Goal: Check status: Check status

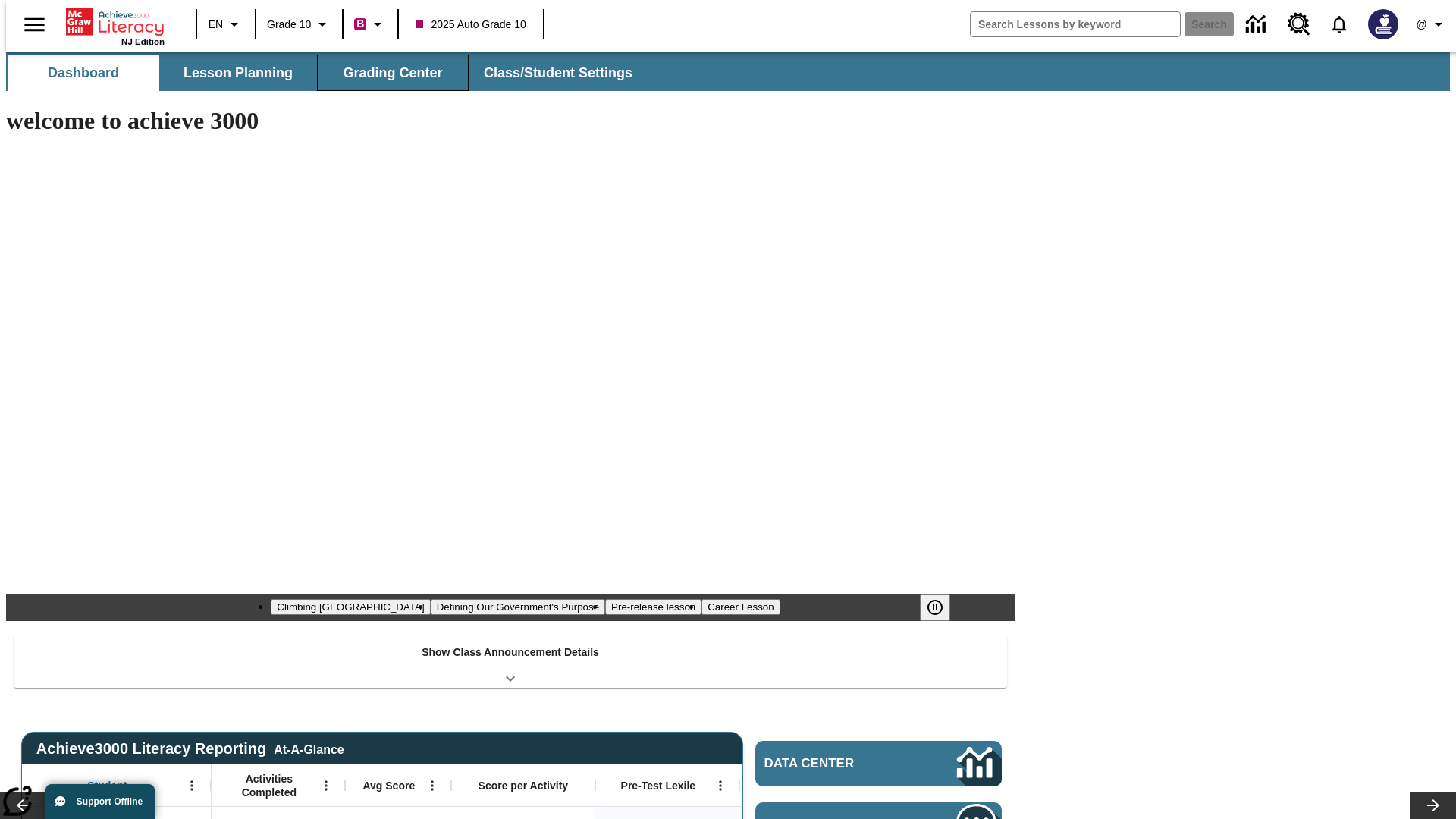
click at [387, 73] on button "Grading Center" at bounding box center [392, 73] width 151 height 37
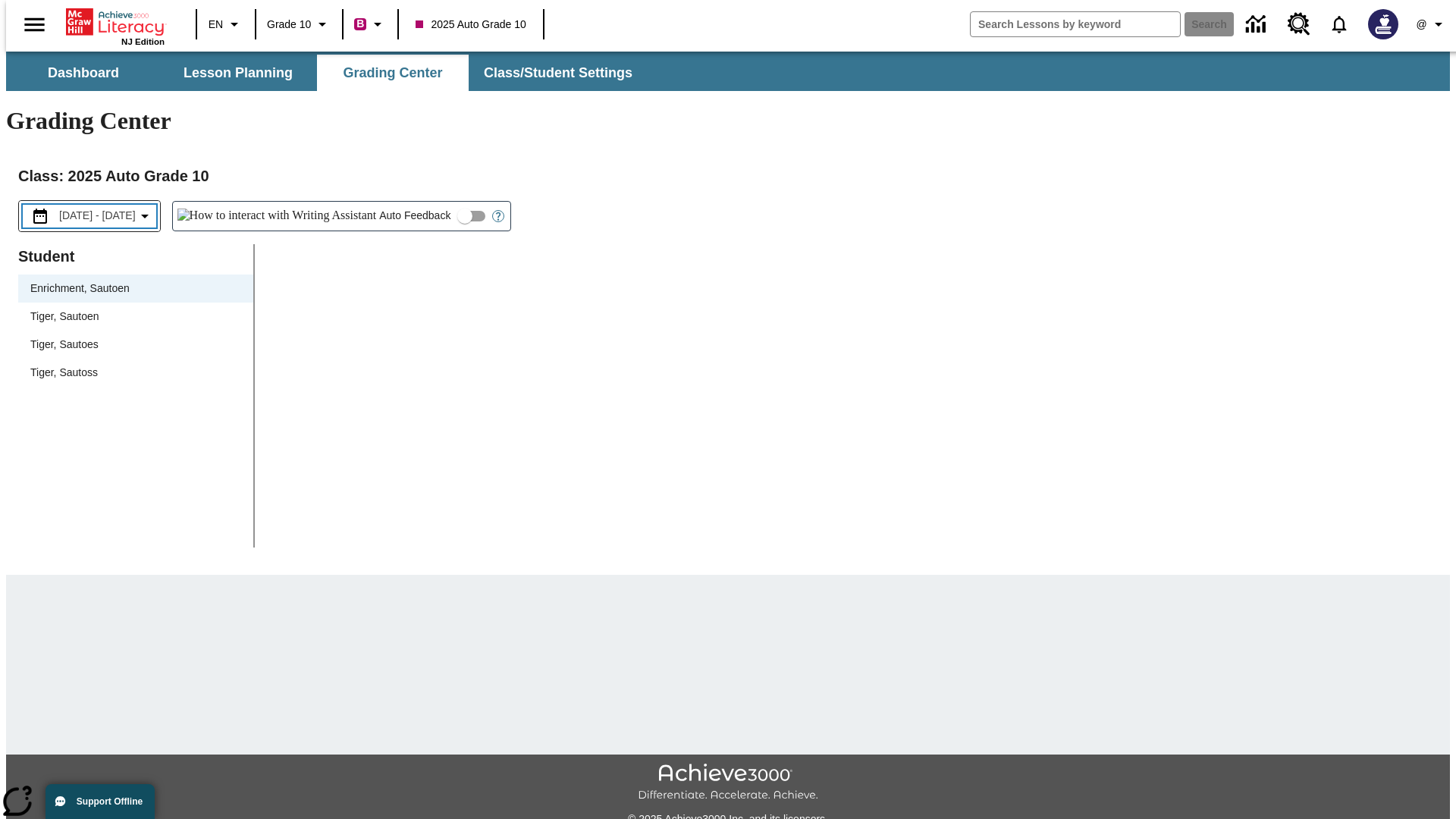
click at [111, 207] on span "[DATE] - [DATE]" at bounding box center [98, 215] width 76 height 16
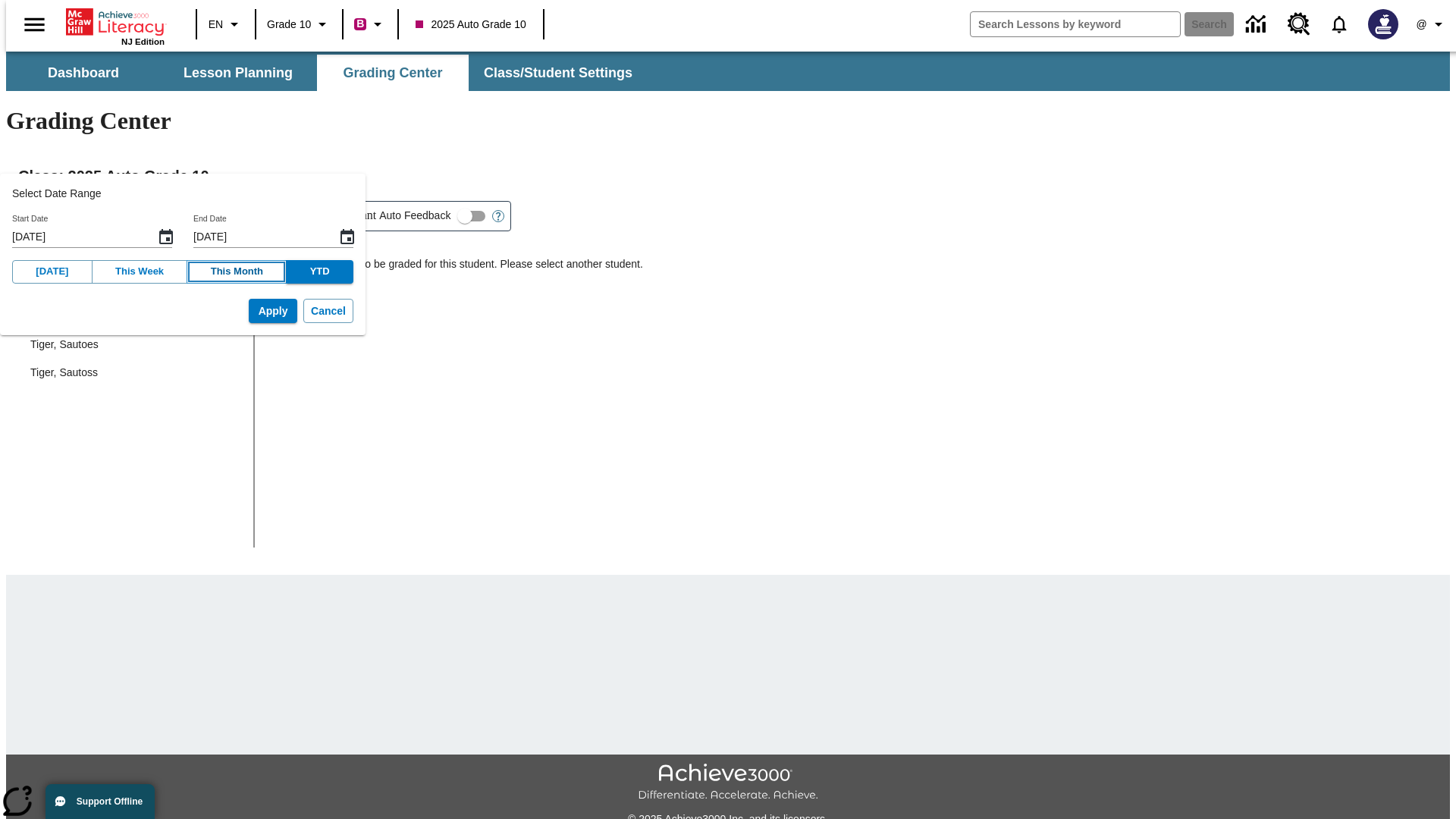
click at [220, 271] on button "This Month" at bounding box center [236, 271] width 100 height 23
type input "[DATE]"
click at [250, 310] on button "Apply" at bounding box center [273, 311] width 48 height 25
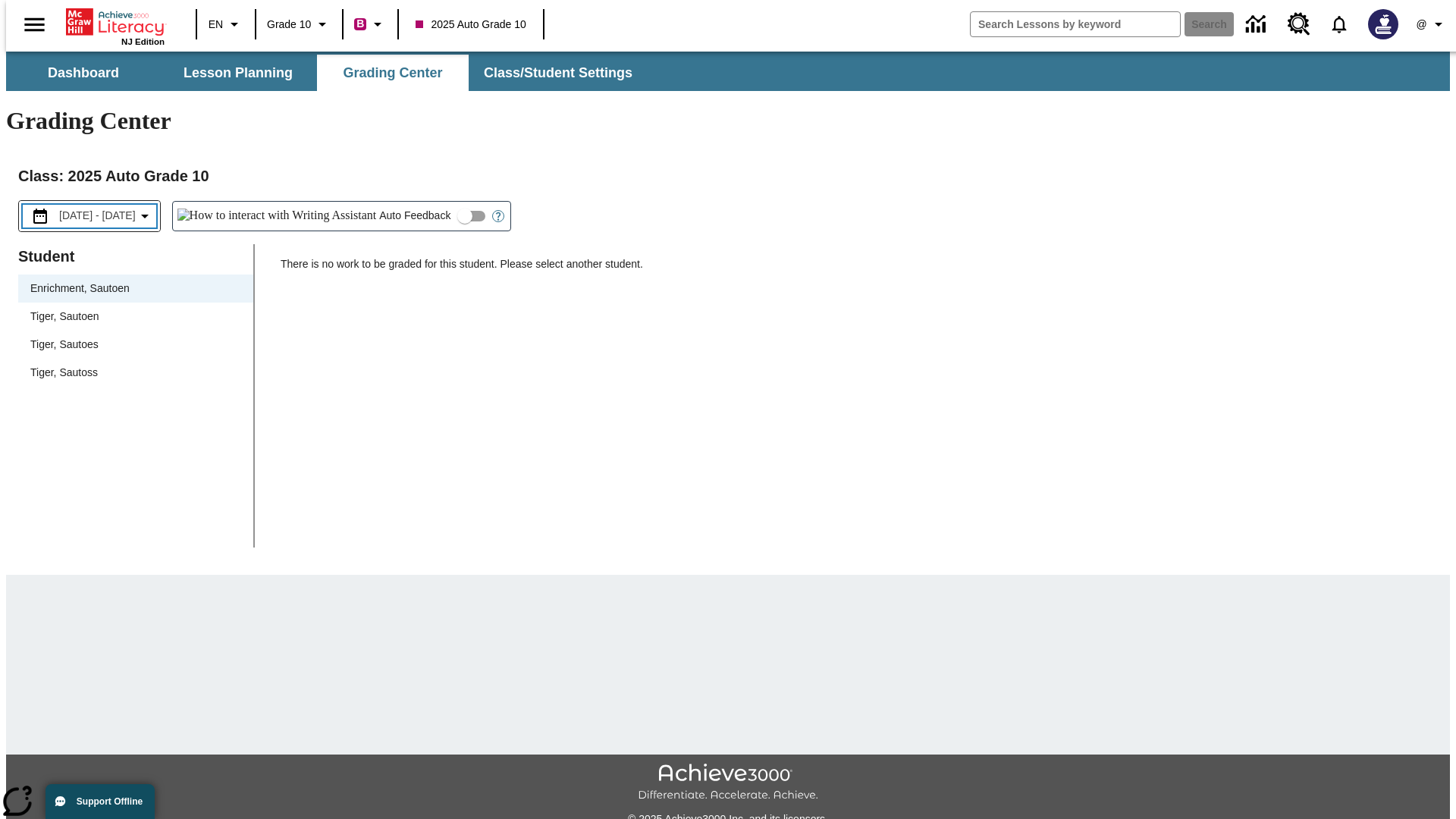
click at [114, 207] on span "[DATE] - [DATE]" at bounding box center [98, 215] width 76 height 16
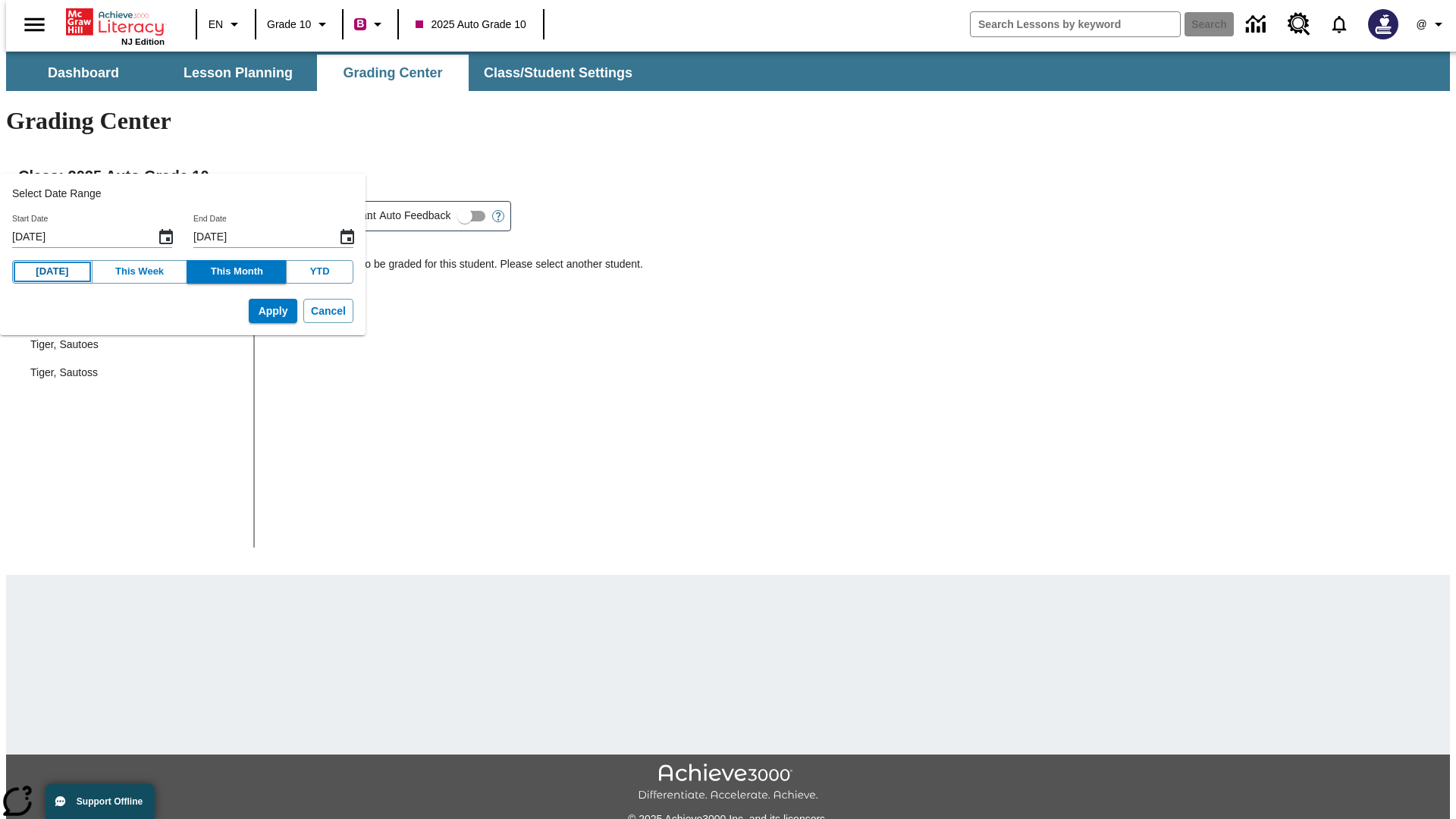
click at [48, 271] on button "[DATE]" at bounding box center [52, 271] width 80 height 23
type input "[DATE]"
click at [250, 310] on button "Apply" at bounding box center [273, 311] width 48 height 25
